Goal: Information Seeking & Learning: Learn about a topic

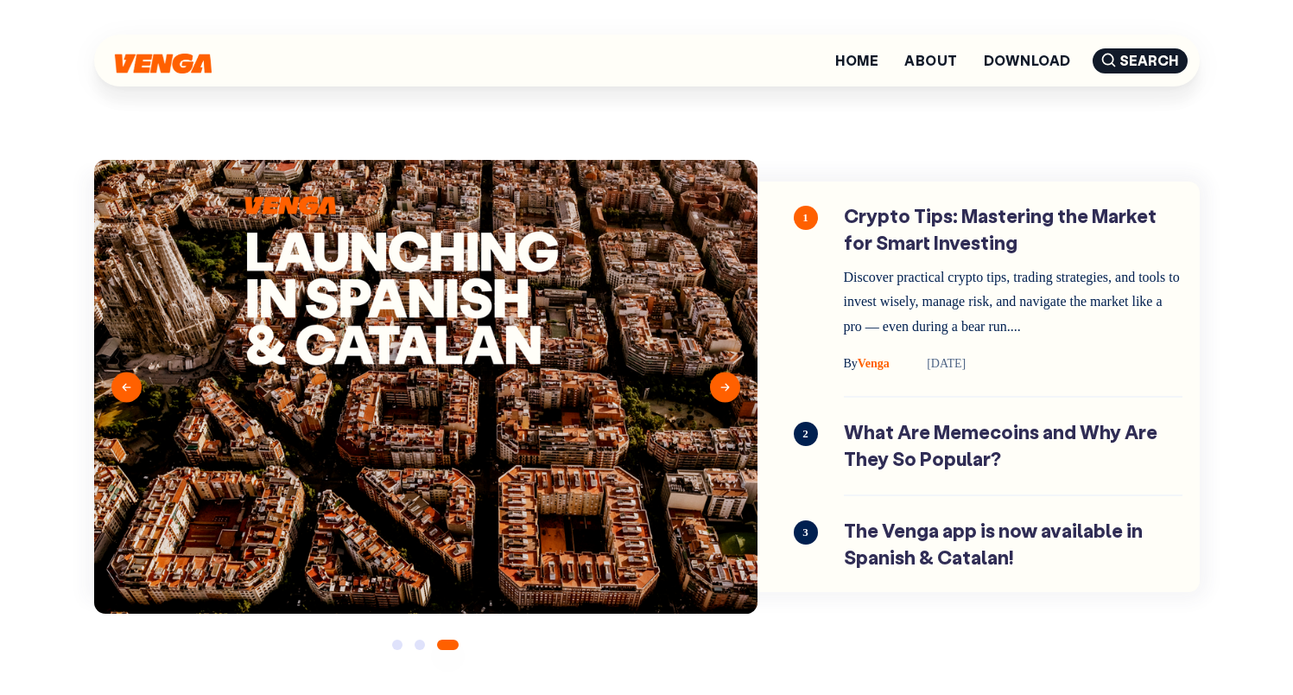
click at [738, 113] on section "Previous By Venga 10 min read By" at bounding box center [647, 374] width 1106 height 540
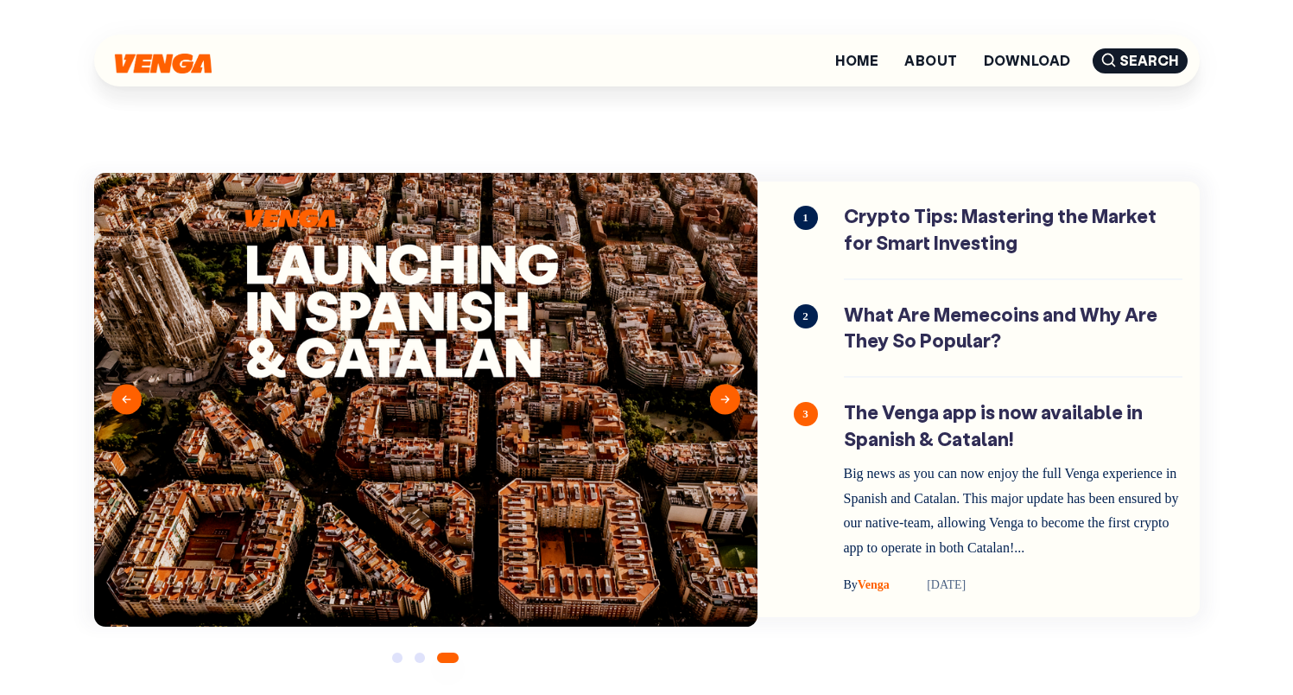
click at [727, 406] on button "Next" at bounding box center [725, 399] width 30 height 30
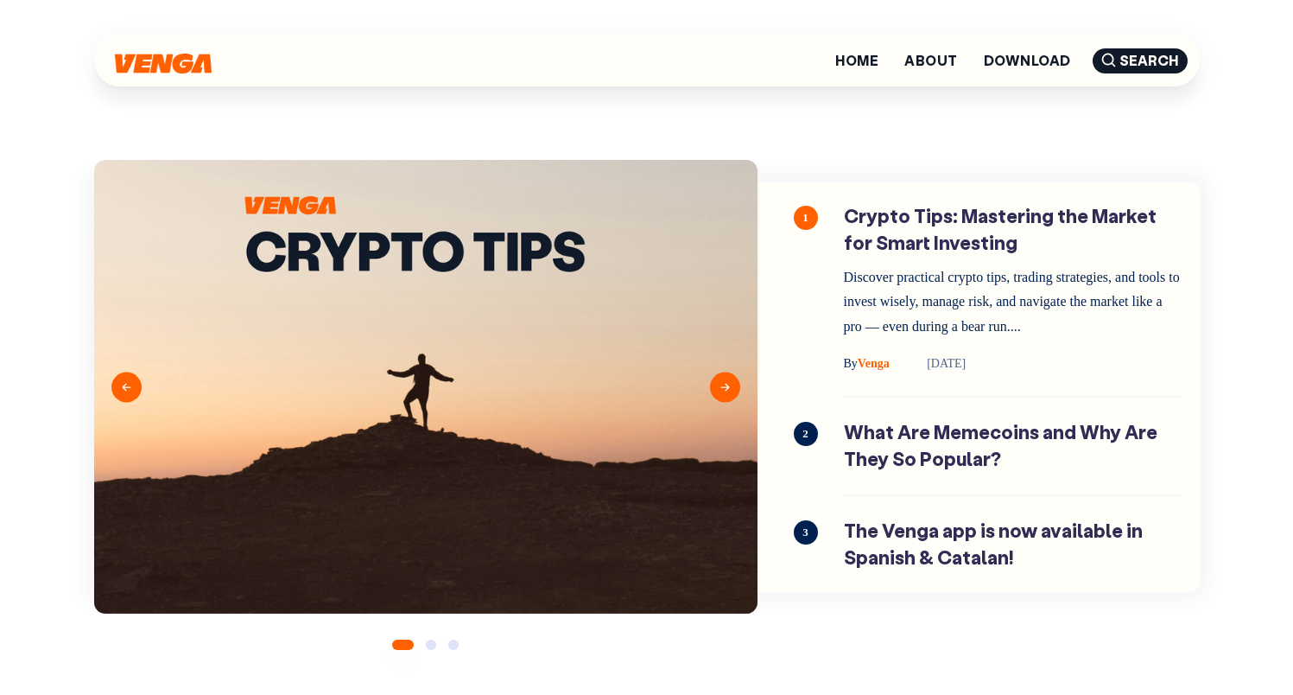
click at [730, 386] on button "Next" at bounding box center [725, 386] width 30 height 30
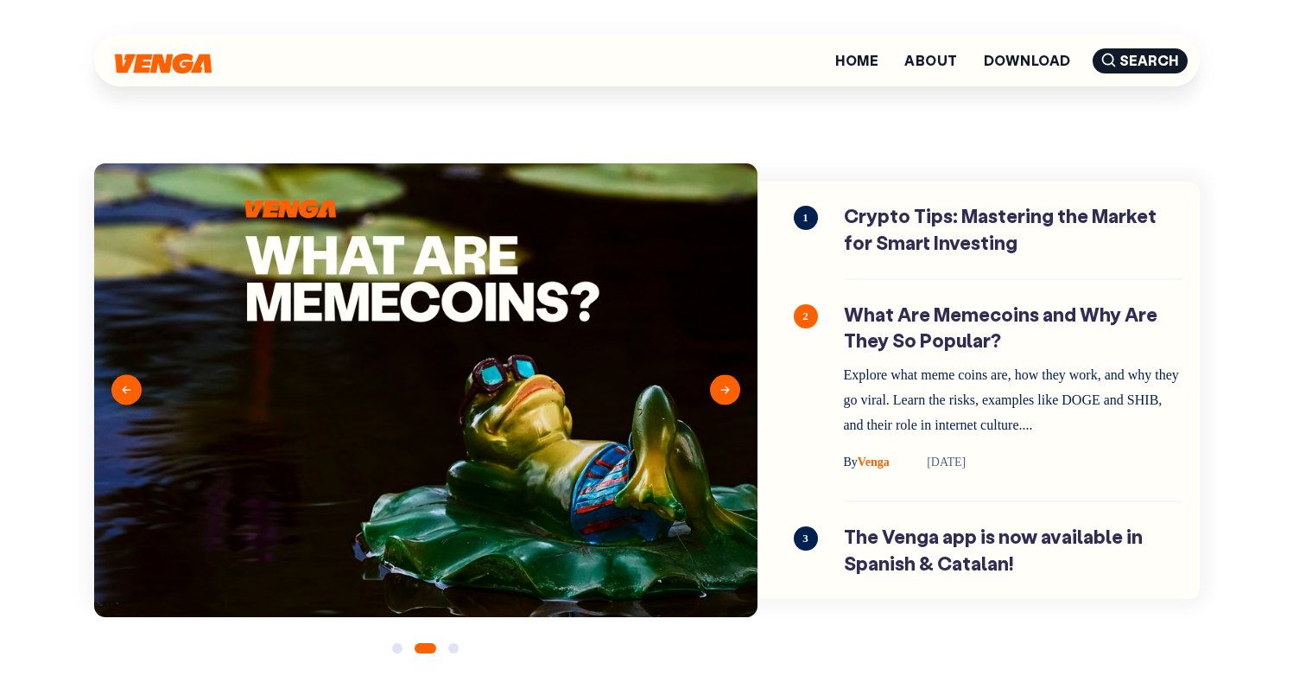
click at [730, 386] on button "Next" at bounding box center [725, 390] width 30 height 30
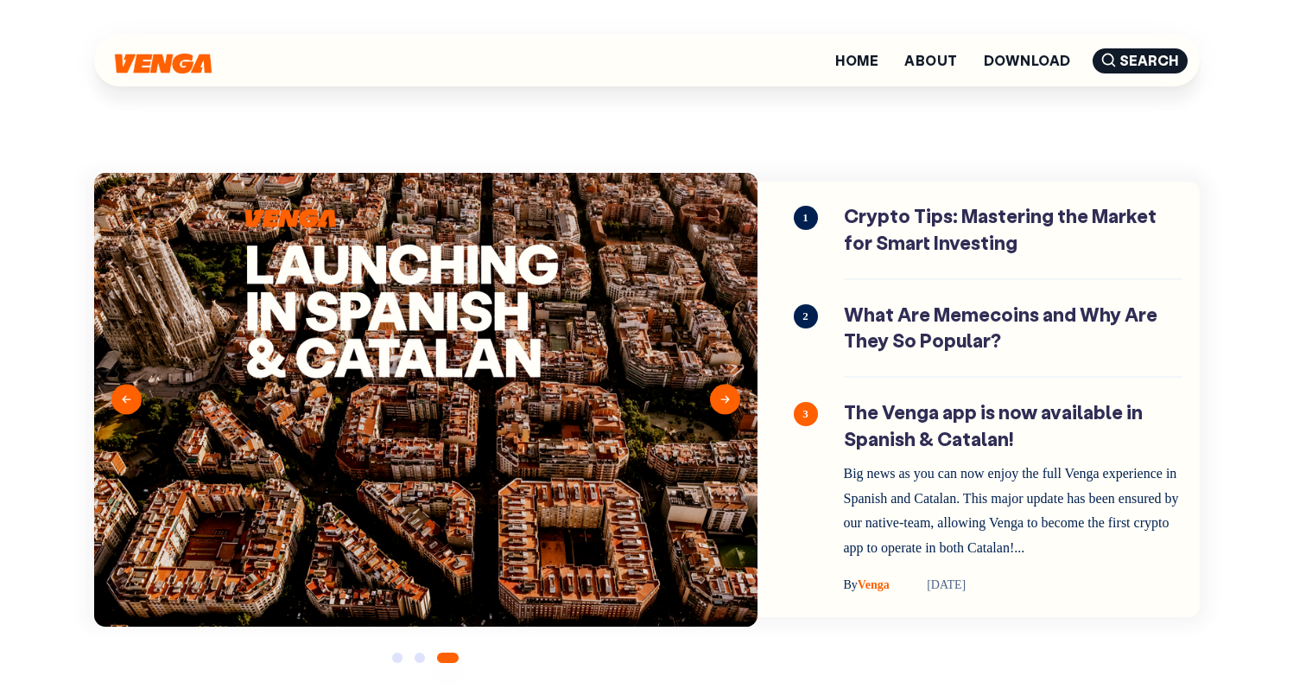
click at [729, 403] on button "Next" at bounding box center [725, 399] width 30 height 30
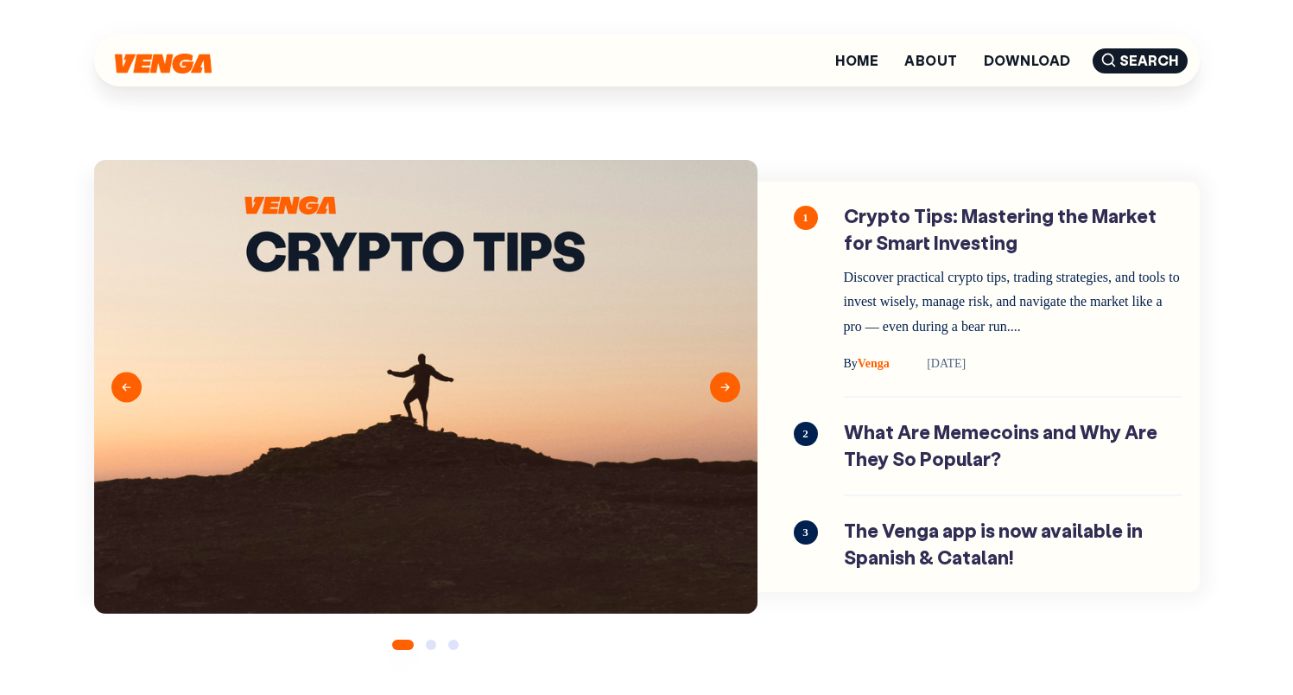
click at [728, 384] on button "Next" at bounding box center [725, 386] width 30 height 30
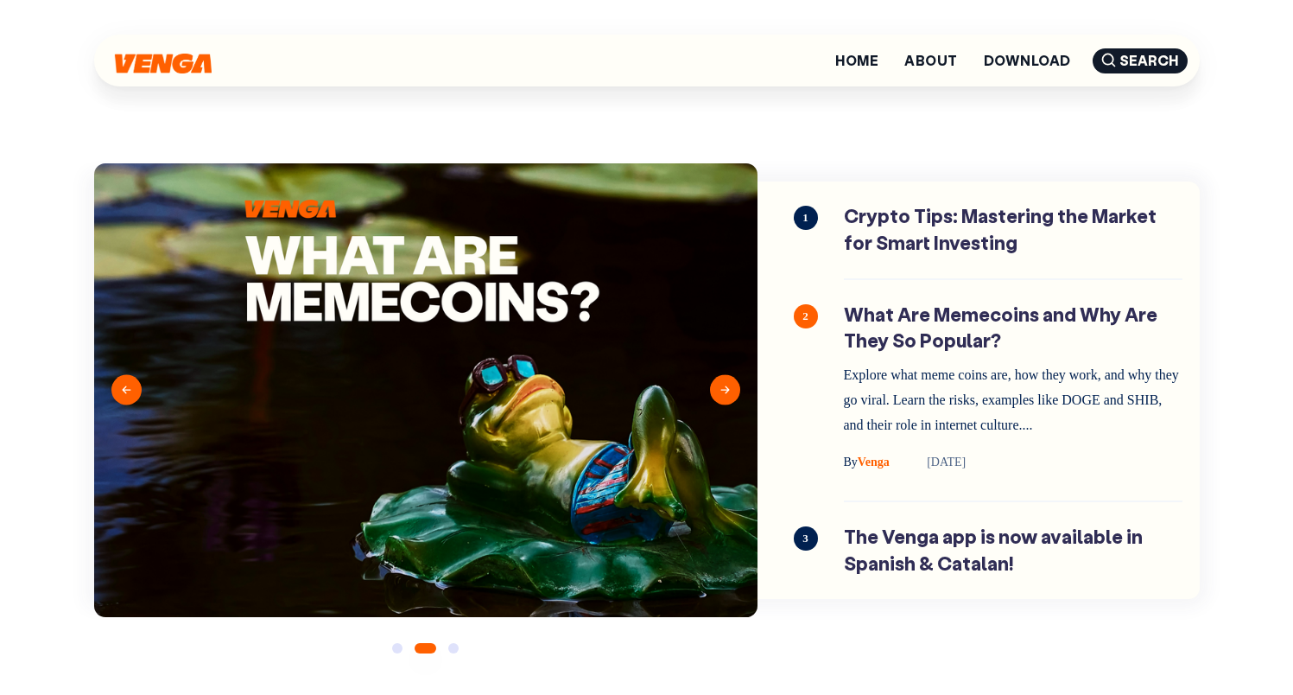
click at [727, 387] on button "Next" at bounding box center [725, 390] width 30 height 30
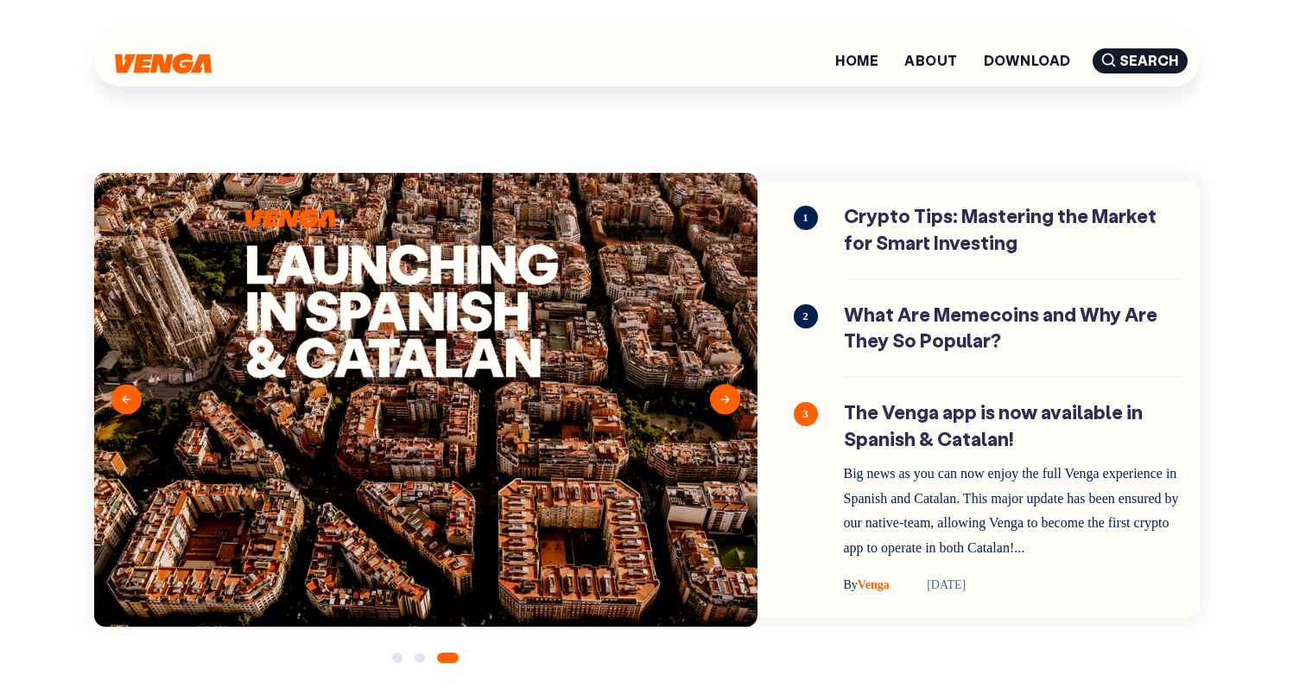
click at [124, 410] on button "Previous" at bounding box center [126, 399] width 30 height 30
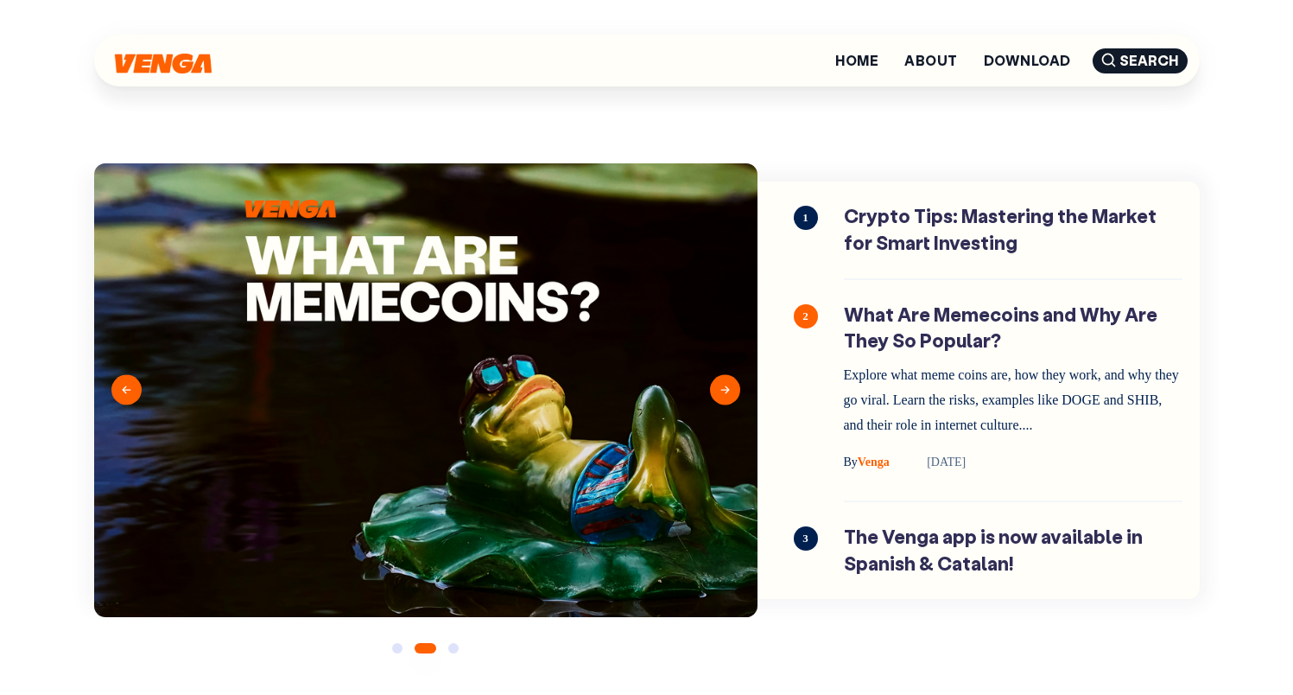
click at [129, 396] on button "Previous" at bounding box center [126, 390] width 30 height 30
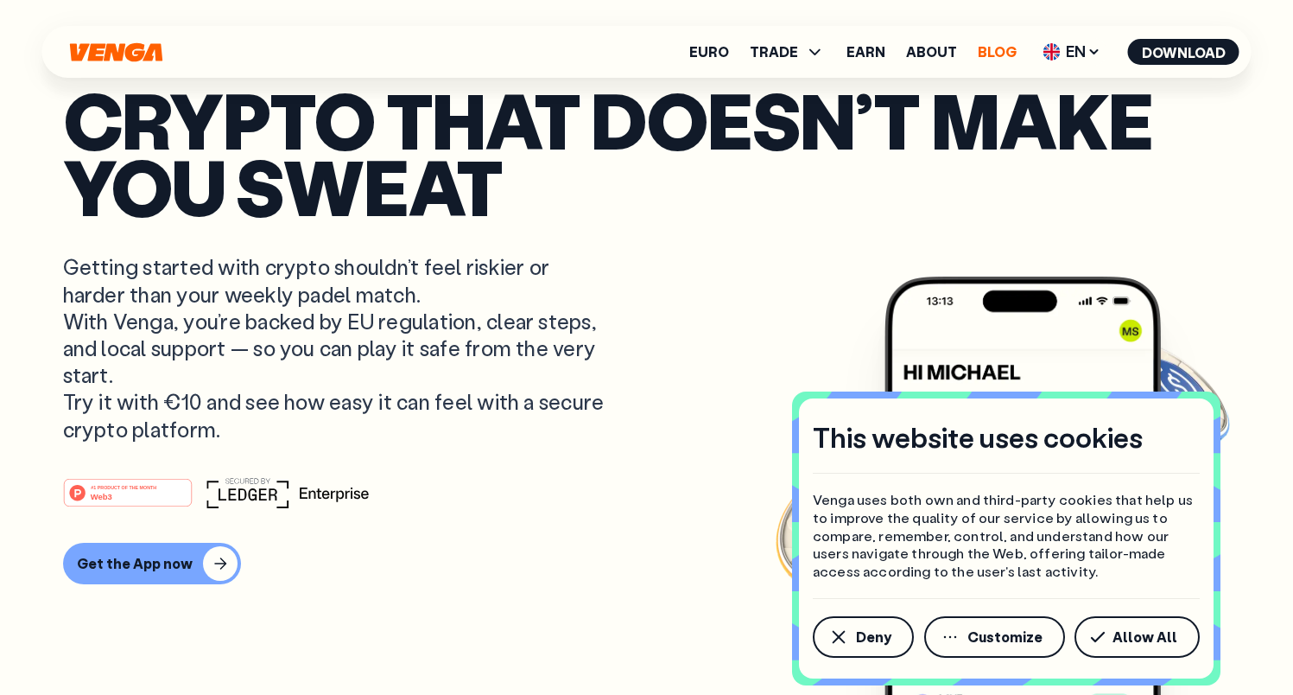
click at [1006, 50] on link "Blog" at bounding box center [997, 52] width 39 height 14
